Goal: Entertainment & Leisure: Consume media (video, audio)

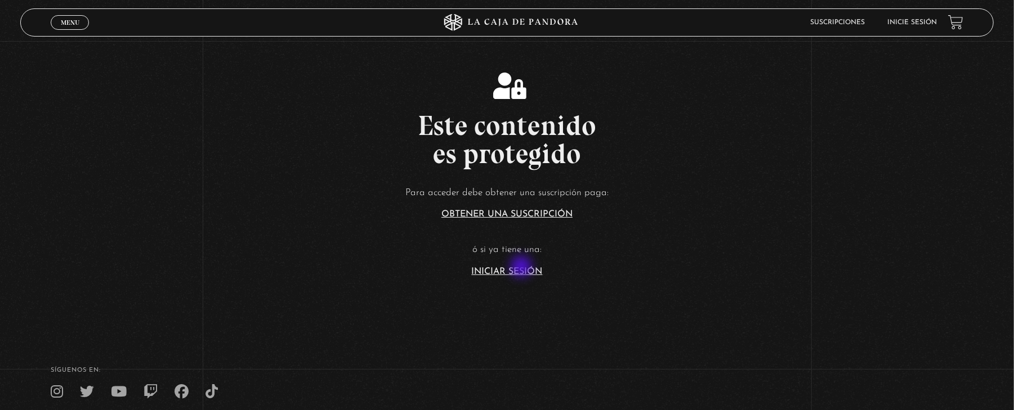
click at [522, 268] on link "Iniciar Sesión" at bounding box center [507, 271] width 71 height 9
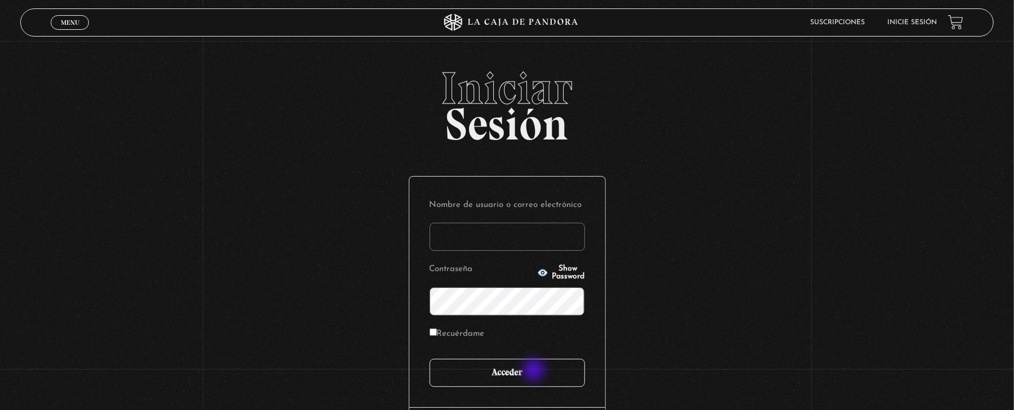
type input "mau.soze@hotmail.com"
click at [535, 376] on input "Acceder" at bounding box center [506, 373] width 155 height 28
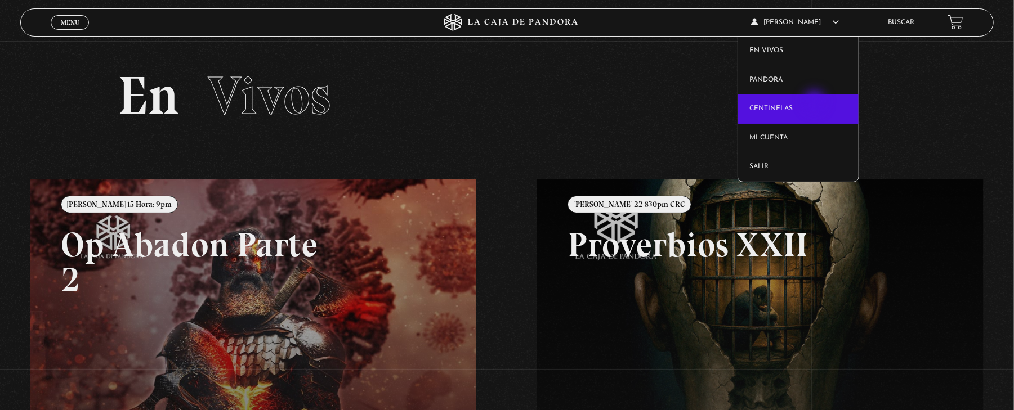
click at [816, 102] on link "Centinelas" at bounding box center [798, 109] width 120 height 29
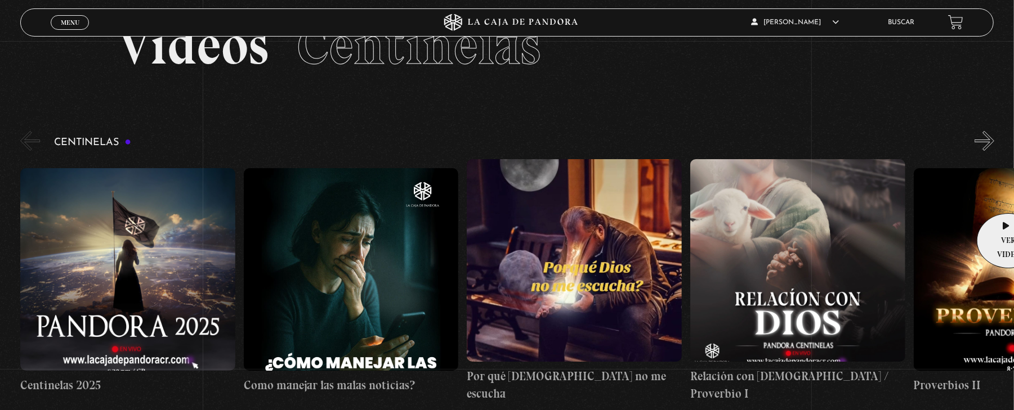
scroll to position [75, 0]
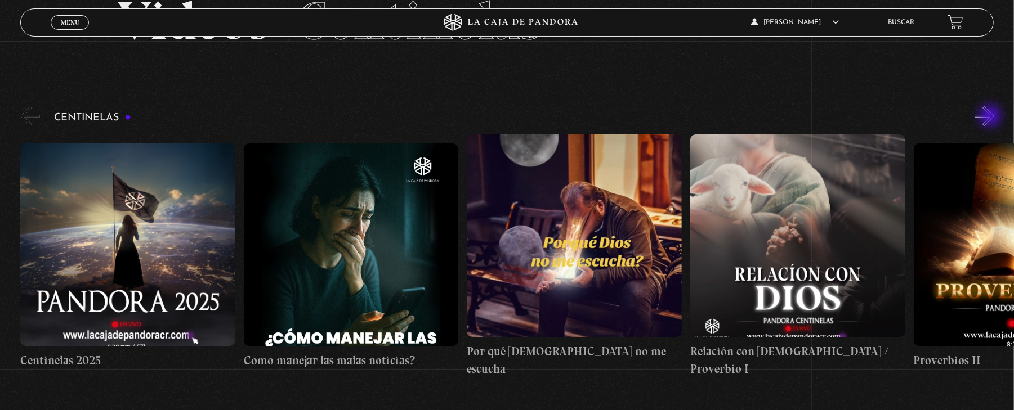
click at [991, 117] on button "»" at bounding box center [984, 116] width 20 height 20
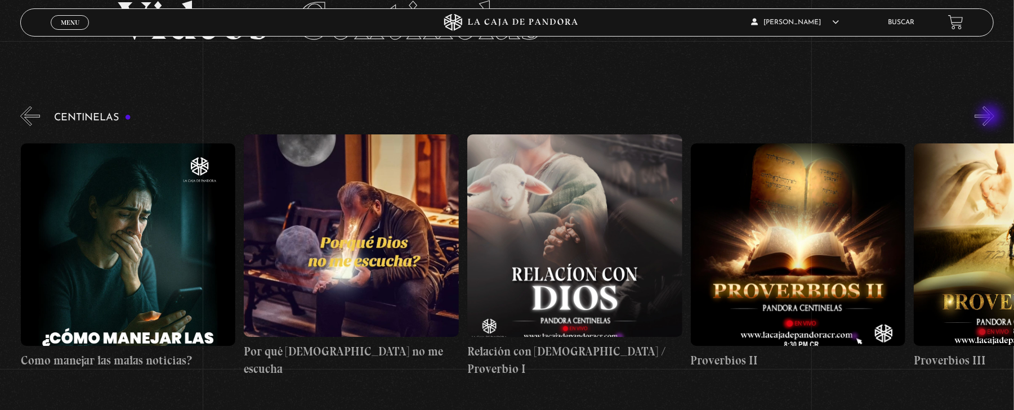
click at [991, 117] on button "»" at bounding box center [984, 116] width 20 height 20
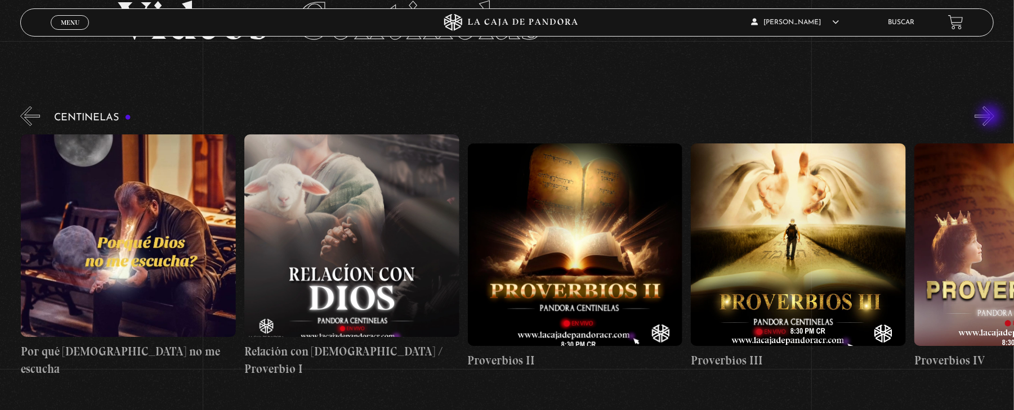
click at [991, 117] on button "»" at bounding box center [984, 116] width 20 height 20
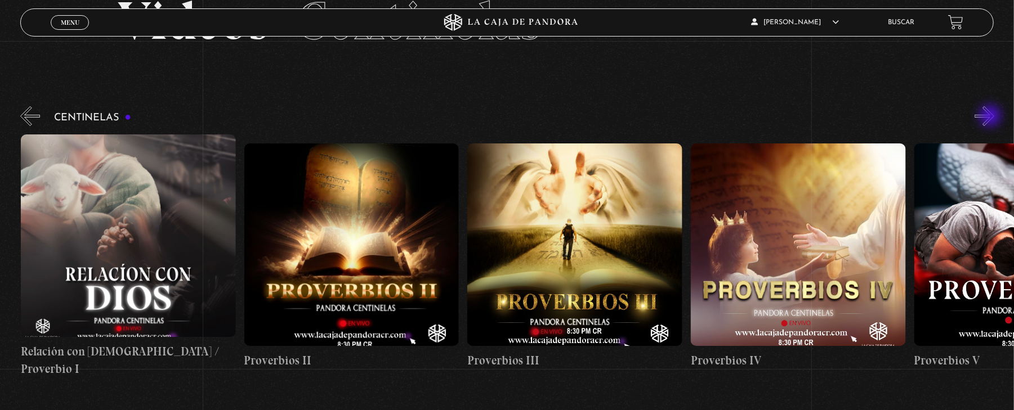
click at [991, 117] on button "»" at bounding box center [984, 116] width 20 height 20
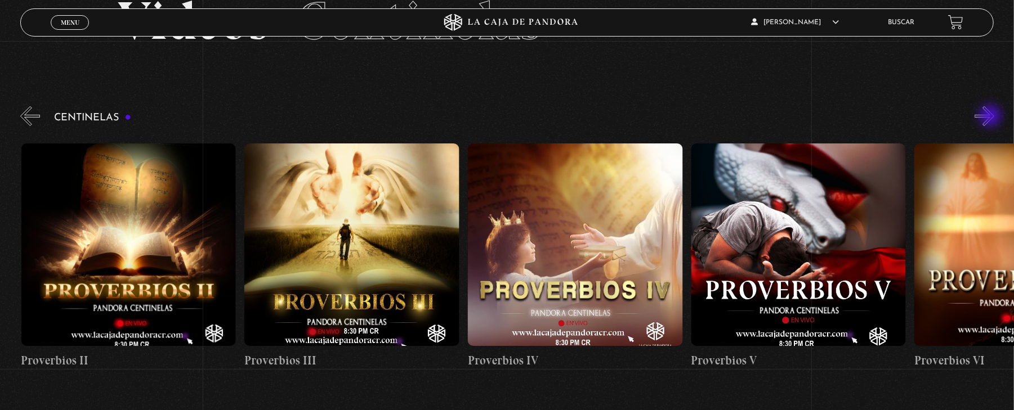
click at [991, 117] on button "»" at bounding box center [984, 116] width 20 height 20
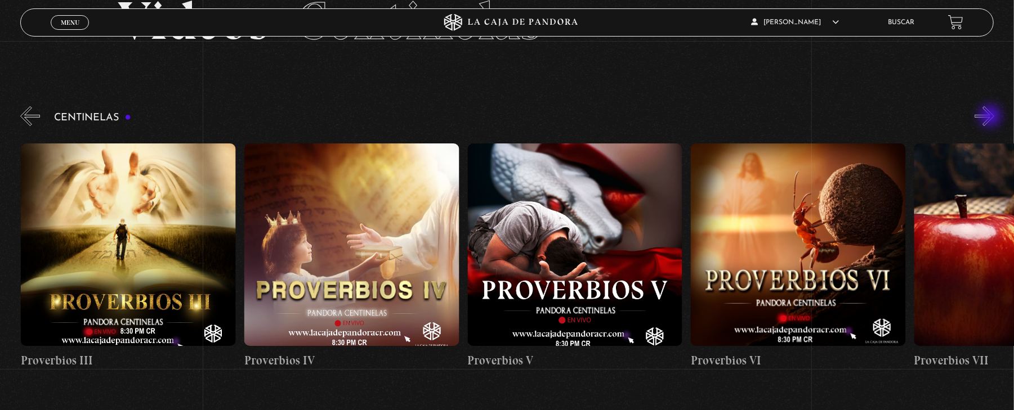
click at [991, 117] on button "»" at bounding box center [984, 116] width 20 height 20
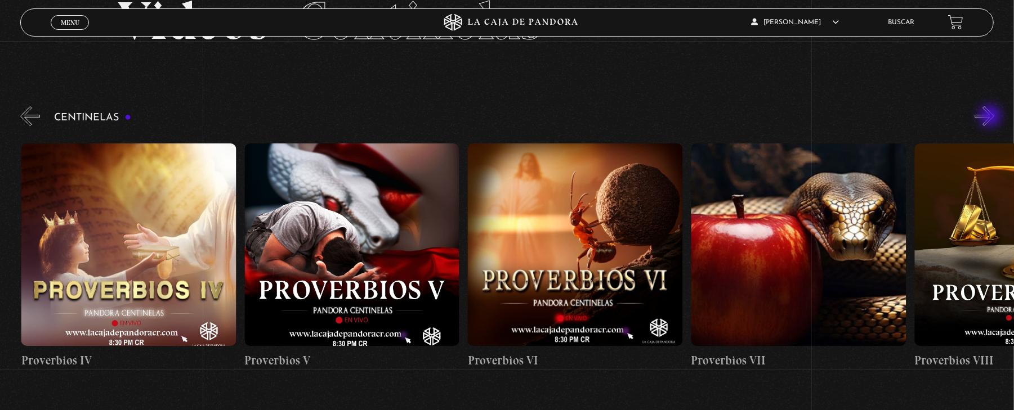
click at [991, 117] on button "»" at bounding box center [984, 116] width 20 height 20
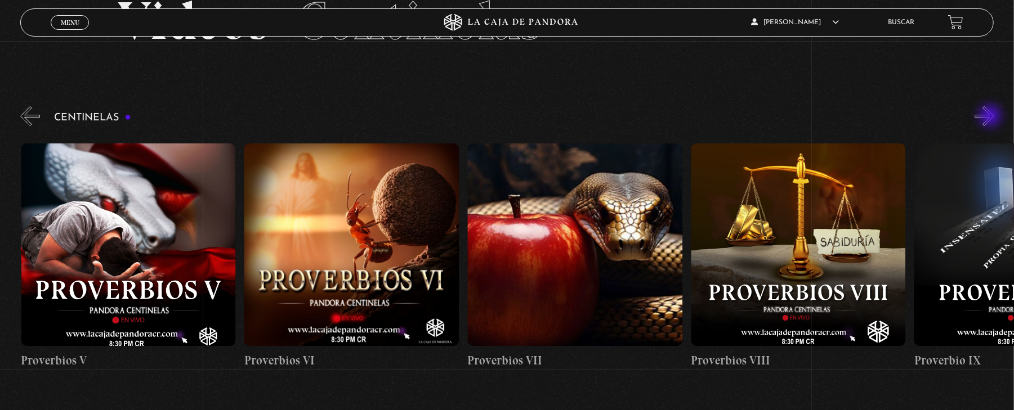
click at [991, 117] on button "»" at bounding box center [984, 116] width 20 height 20
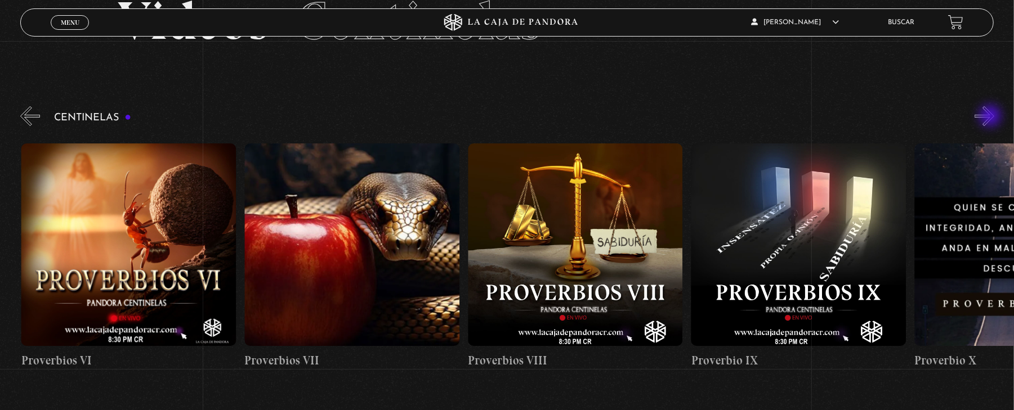
click at [991, 117] on button "»" at bounding box center [984, 116] width 20 height 20
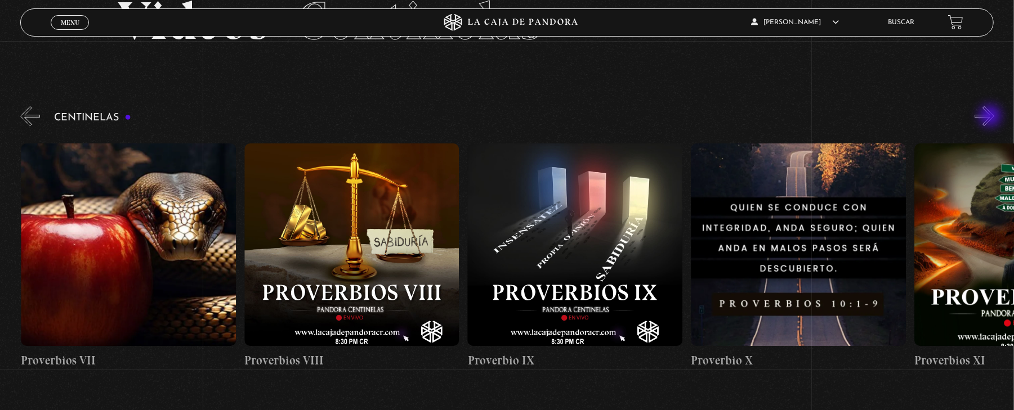
click at [991, 117] on button "»" at bounding box center [984, 116] width 20 height 20
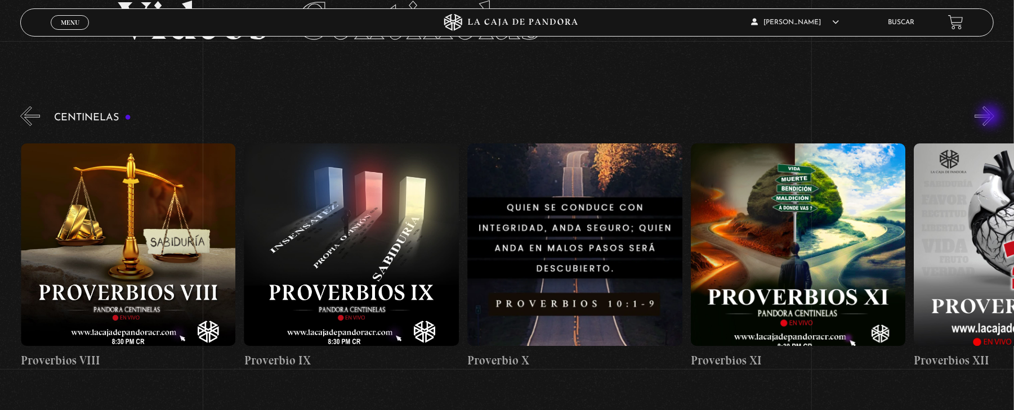
click at [991, 117] on button "»" at bounding box center [984, 116] width 20 height 20
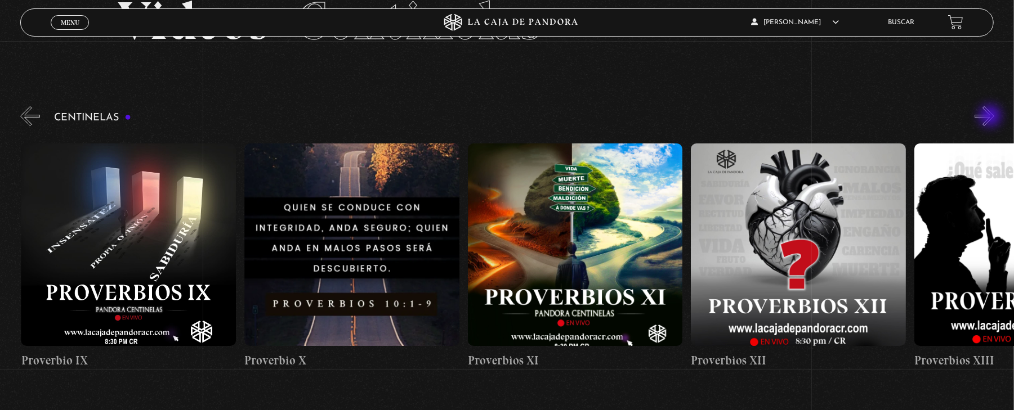
scroll to position [0, 2456]
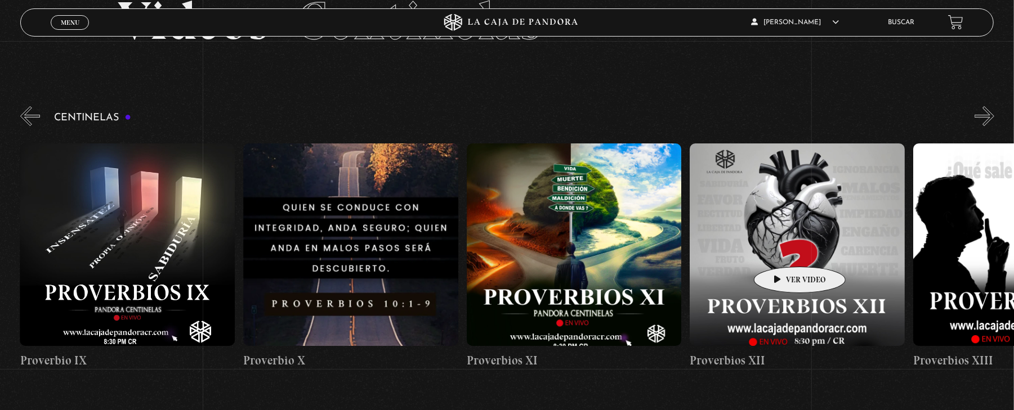
click at [782, 250] on figure at bounding box center [796, 245] width 215 height 203
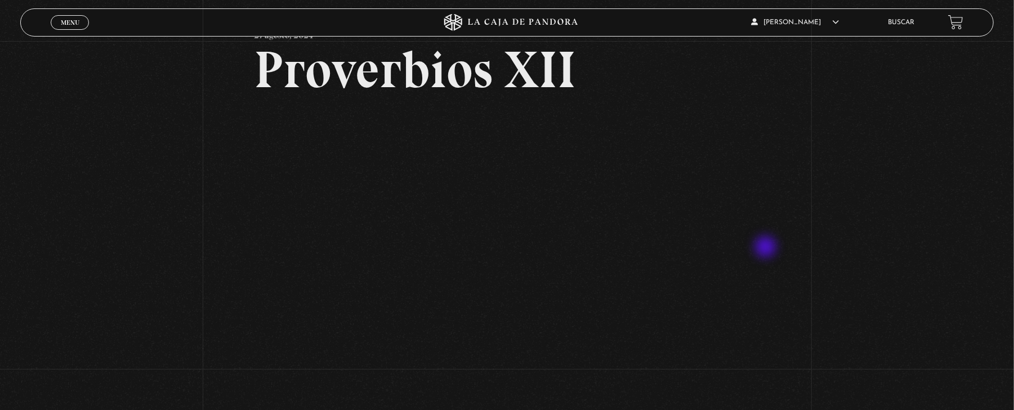
scroll to position [150, 0]
